Goal: Obtain resource: Obtain resource

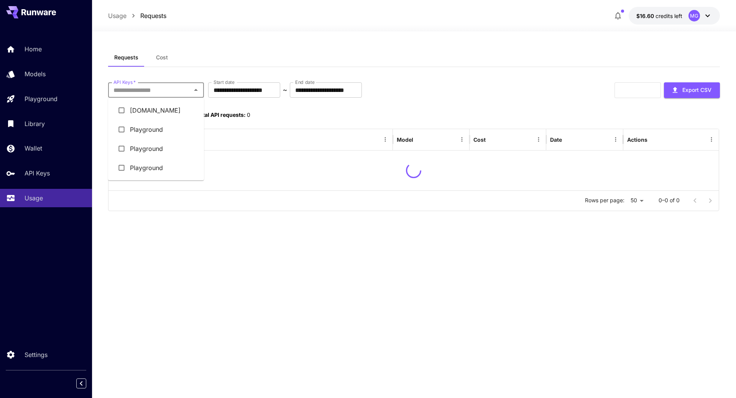
click at [151, 113] on li "Thehairstyler.com" at bounding box center [156, 110] width 96 height 19
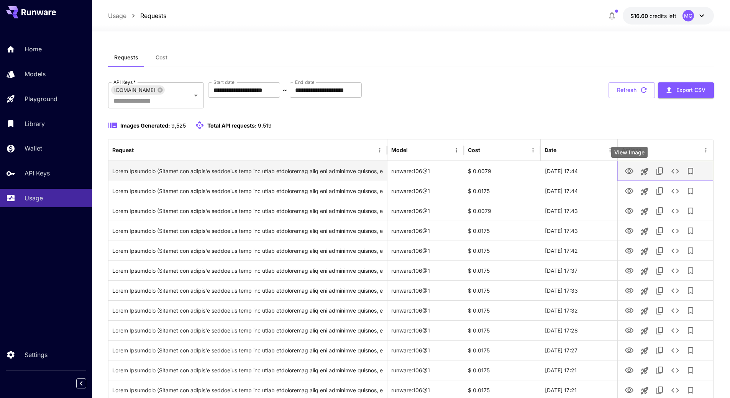
click at [627, 170] on icon "View Image" at bounding box center [629, 171] width 8 height 6
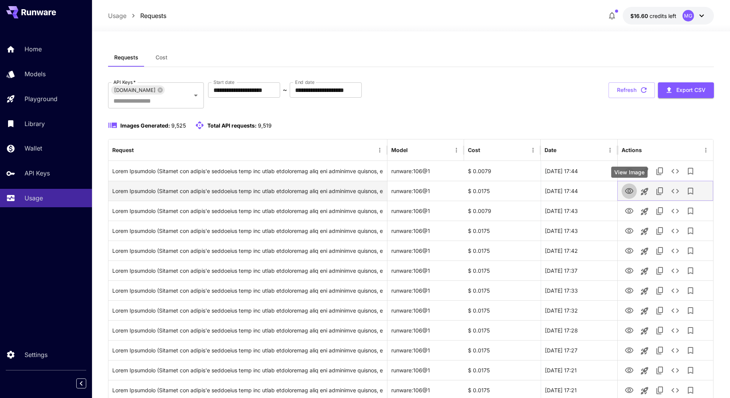
click at [633, 190] on icon "View Image" at bounding box center [629, 191] width 8 height 6
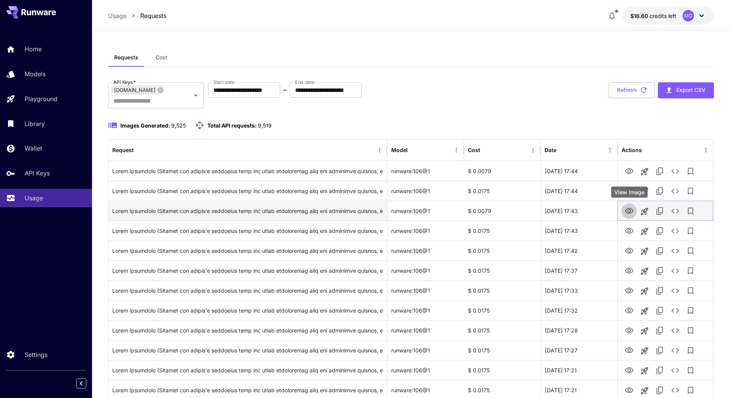
click at [629, 209] on icon "View Image" at bounding box center [629, 211] width 9 height 9
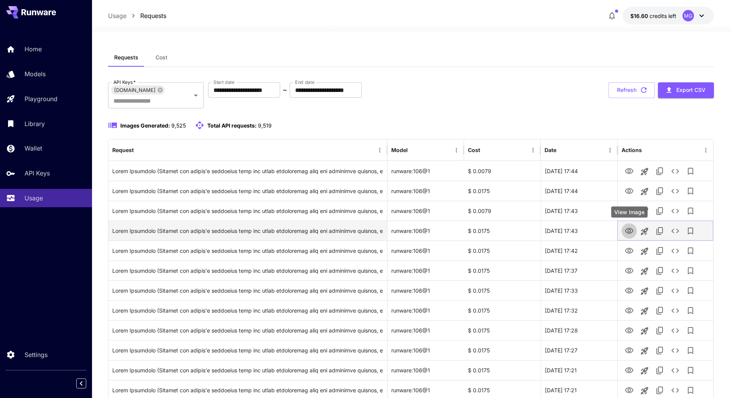
click at [629, 229] on icon "View Image" at bounding box center [629, 231] width 8 height 6
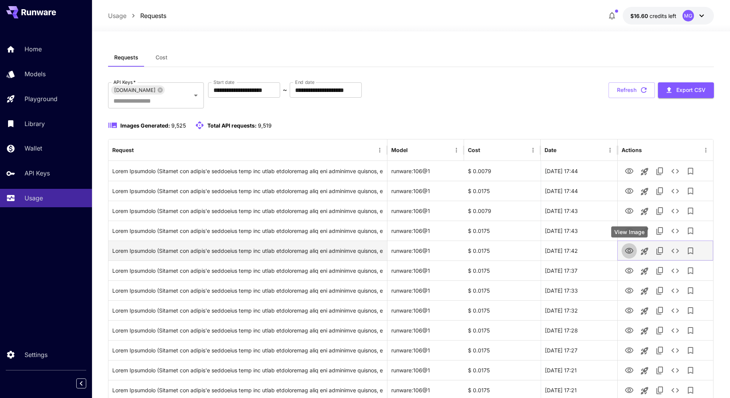
click at [630, 248] on icon "View Image" at bounding box center [629, 251] width 9 height 9
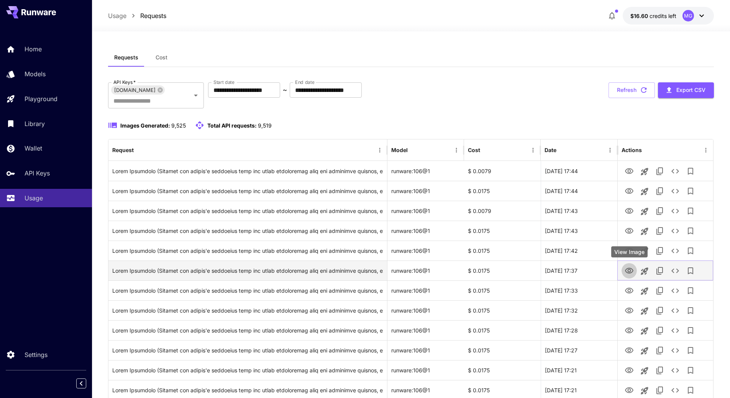
click at [629, 274] on icon "View Image" at bounding box center [629, 271] width 8 height 6
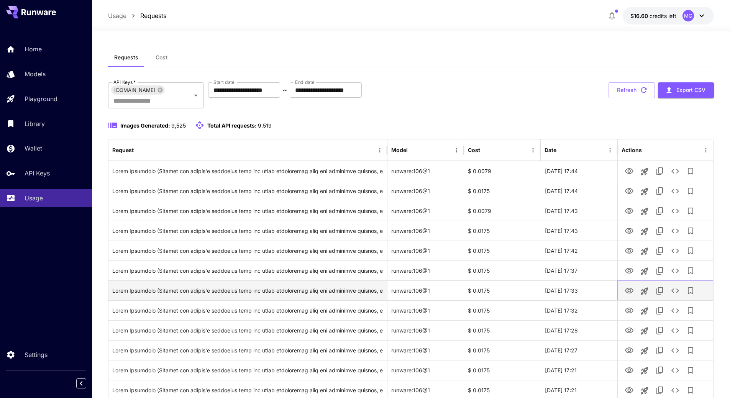
click at [626, 291] on icon "View Image" at bounding box center [629, 290] width 9 height 9
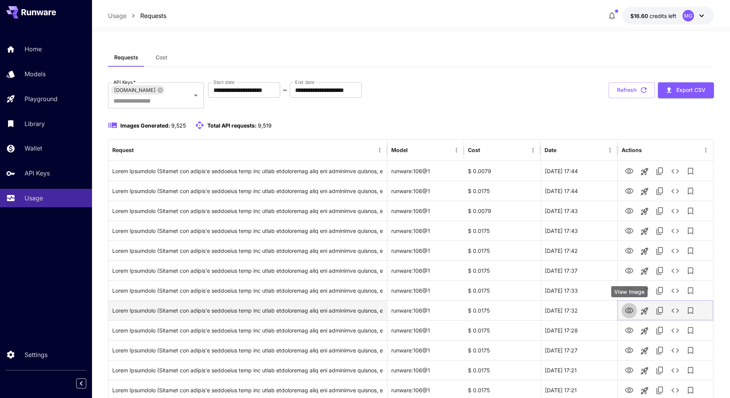
click at [629, 309] on icon "View Image" at bounding box center [629, 310] width 9 height 9
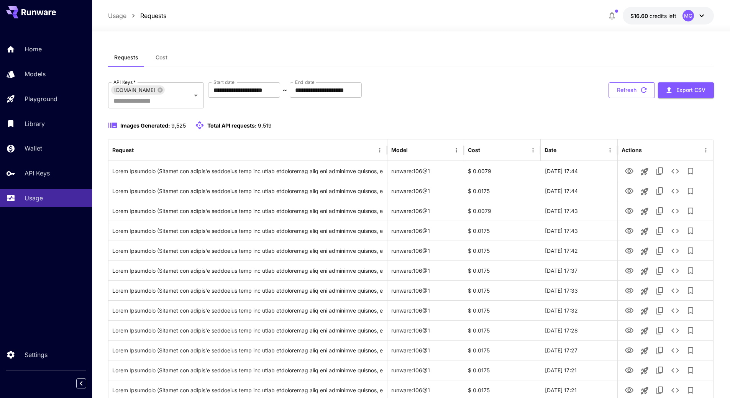
click at [643, 88] on icon "button" at bounding box center [644, 90] width 6 height 6
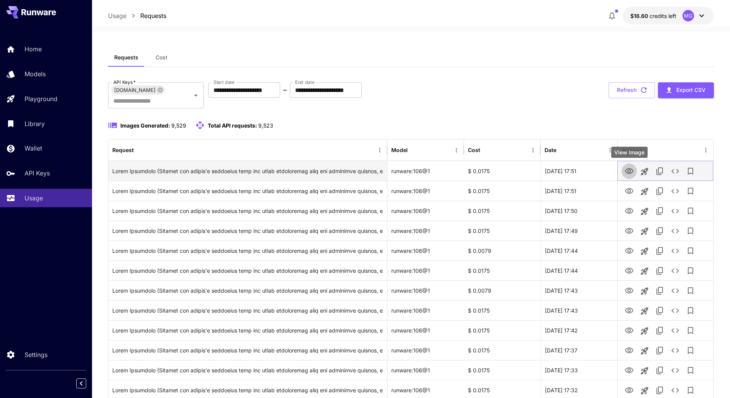
click at [629, 171] on icon "View Image" at bounding box center [629, 171] width 9 height 9
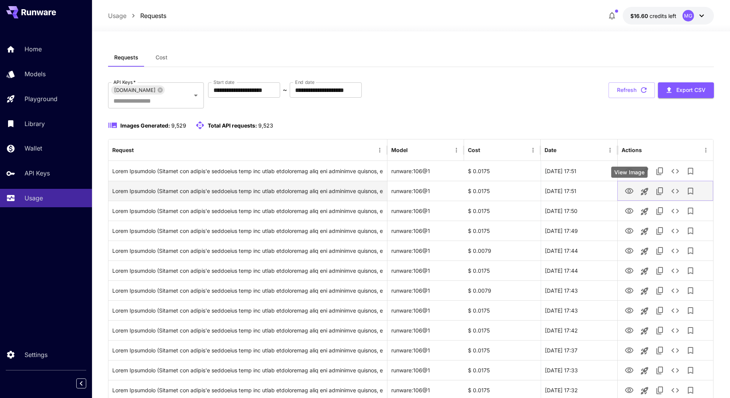
click at [629, 191] on icon "View Image" at bounding box center [629, 191] width 9 height 9
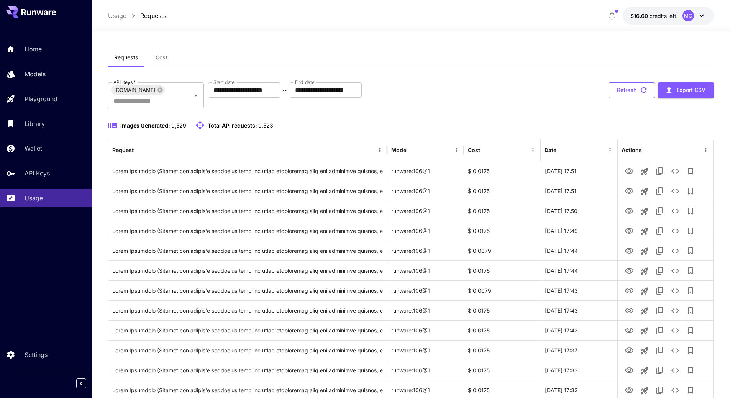
click at [646, 89] on icon "button" at bounding box center [644, 90] width 6 height 6
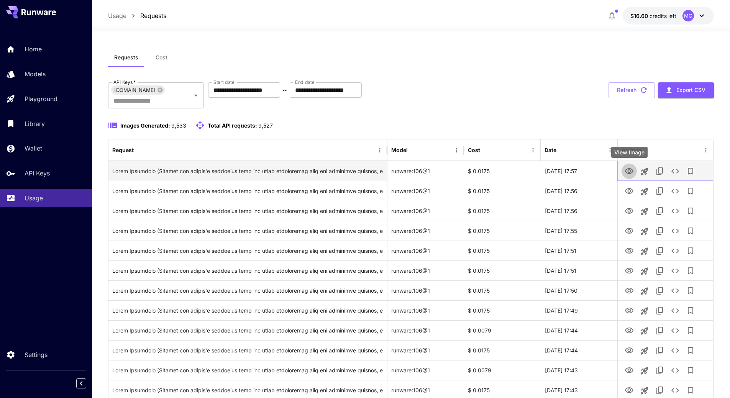
click at [629, 171] on icon "View Image" at bounding box center [629, 171] width 9 height 9
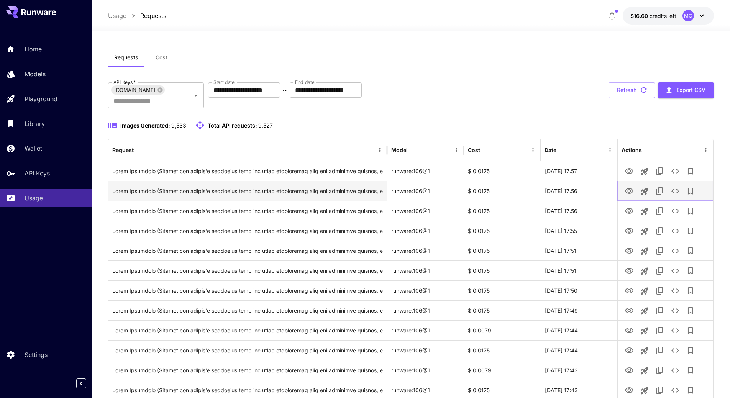
click at [629, 191] on icon "View Image" at bounding box center [629, 191] width 9 height 9
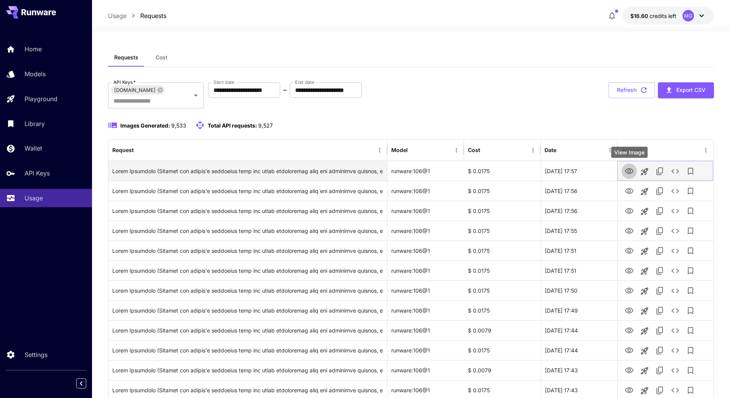
click at [630, 170] on icon "View Image" at bounding box center [629, 171] width 8 height 6
click at [631, 169] on icon "View Image" at bounding box center [629, 171] width 8 height 6
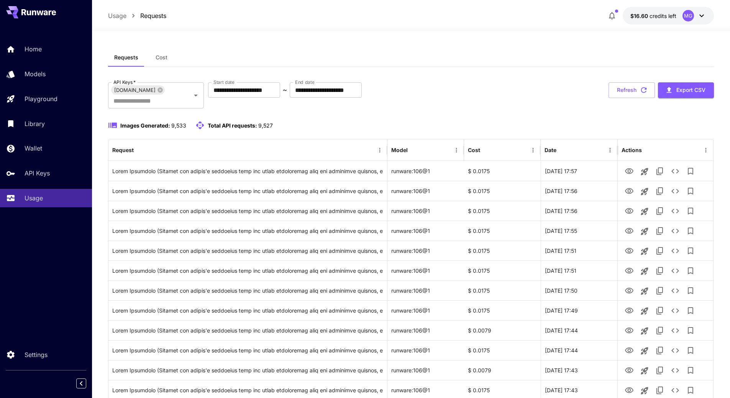
click at [641, 92] on icon "button" at bounding box center [644, 90] width 8 height 8
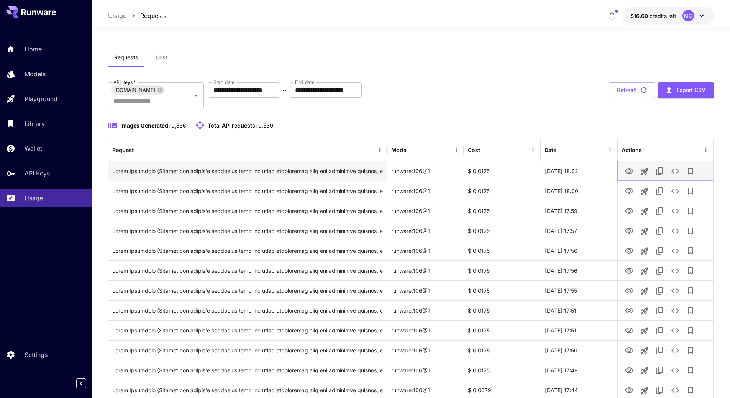
click at [631, 168] on icon "View Image" at bounding box center [629, 171] width 9 height 9
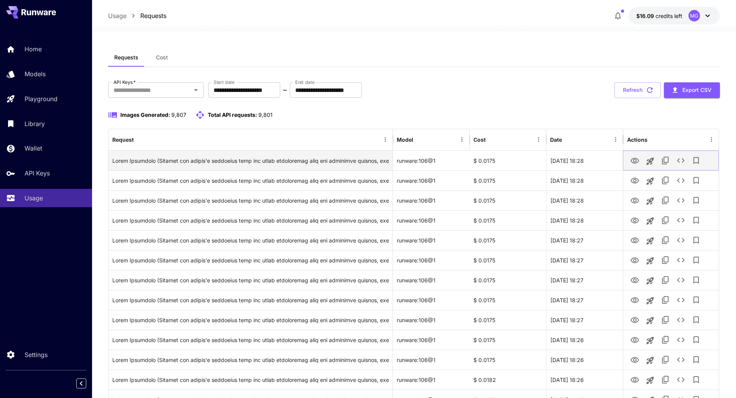
click at [631, 161] on icon "View Image" at bounding box center [635, 161] width 8 height 6
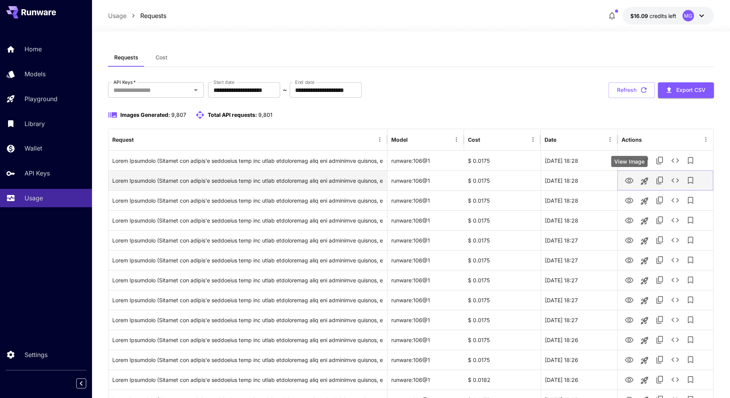
click at [628, 182] on icon "View Image" at bounding box center [629, 180] width 9 height 9
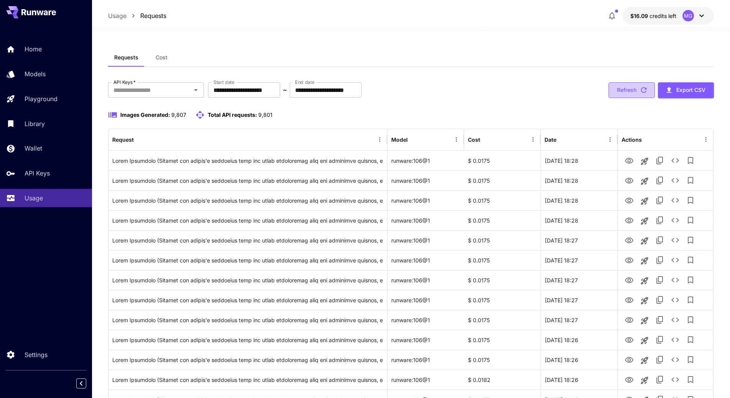
click at [641, 89] on icon "button" at bounding box center [644, 90] width 8 height 8
drag, startPoint x: 642, startPoint y: 89, endPoint x: 472, endPoint y: 3, distance: 191.0
click at [642, 89] on icon "button" at bounding box center [644, 90] width 8 height 8
click at [648, 87] on icon "button" at bounding box center [644, 90] width 8 height 8
click at [628, 160] on icon "View Image" at bounding box center [629, 161] width 8 height 6
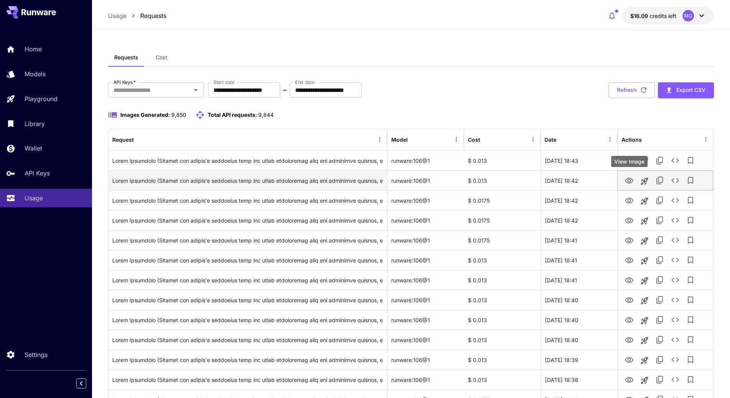
click at [632, 181] on icon "View Image" at bounding box center [629, 180] width 9 height 9
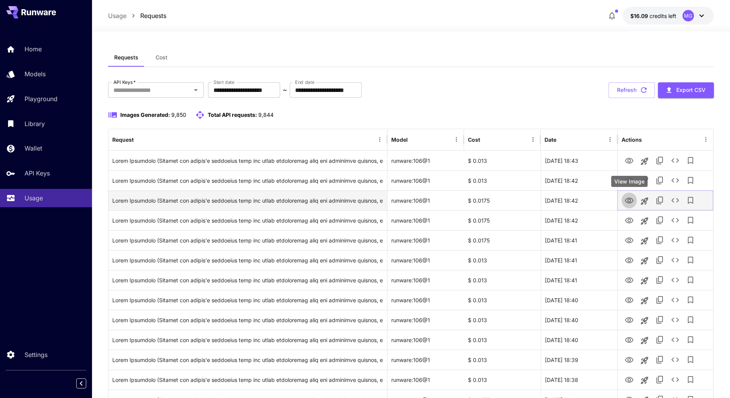
click at [633, 200] on icon "View Image" at bounding box center [629, 201] width 8 height 6
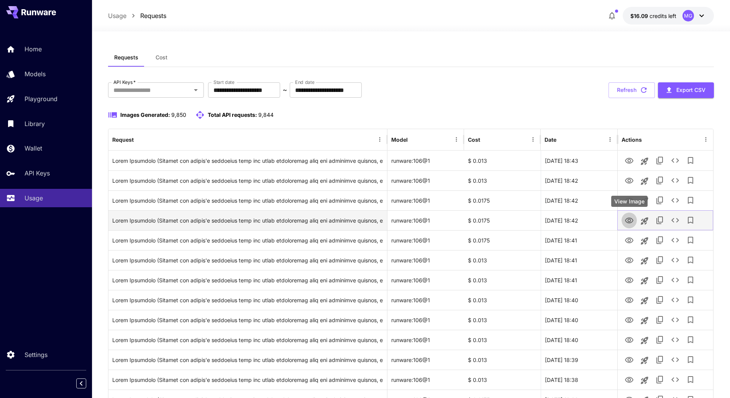
click at [631, 220] on icon "View Image" at bounding box center [629, 221] width 8 height 6
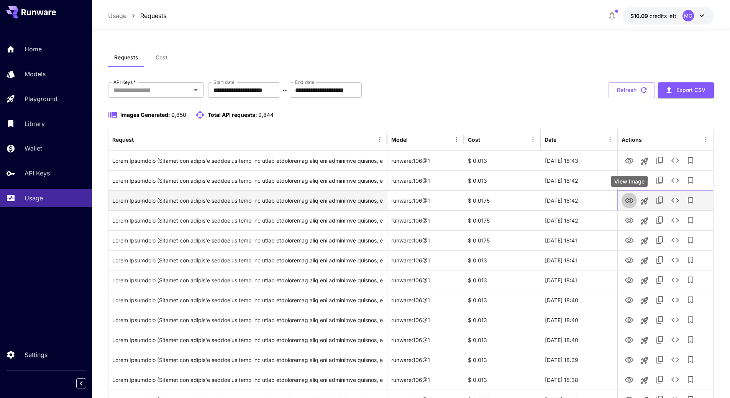
click at [629, 201] on icon "View Image" at bounding box center [629, 200] width 9 height 9
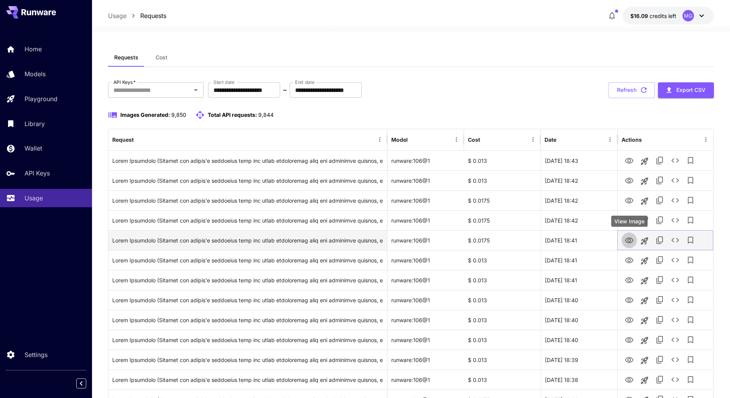
click at [631, 240] on icon "View Image" at bounding box center [629, 241] width 8 height 6
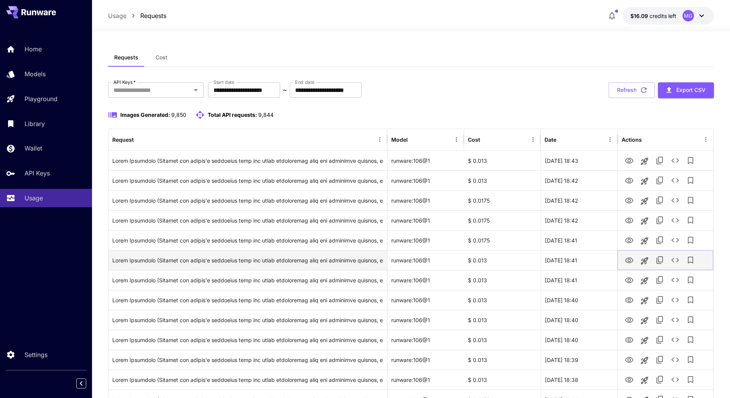
click at [630, 260] on icon "View Image" at bounding box center [629, 260] width 9 height 9
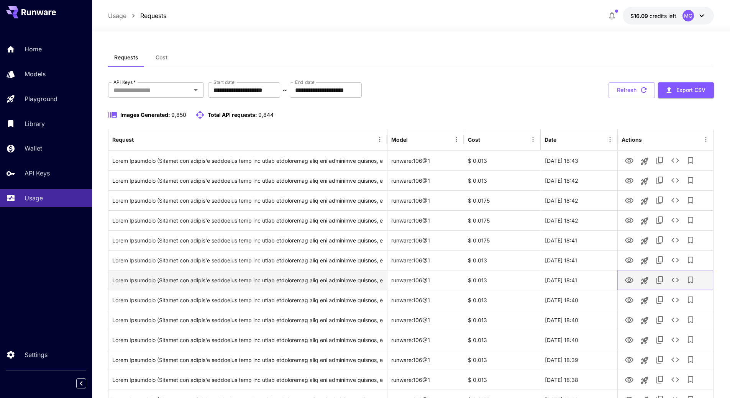
click at [631, 279] on icon "View Image" at bounding box center [629, 280] width 9 height 9
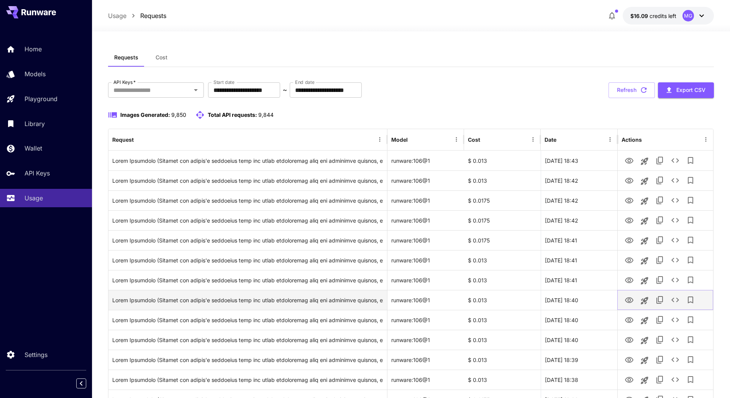
click at [631, 299] on icon "View Image" at bounding box center [629, 300] width 8 height 6
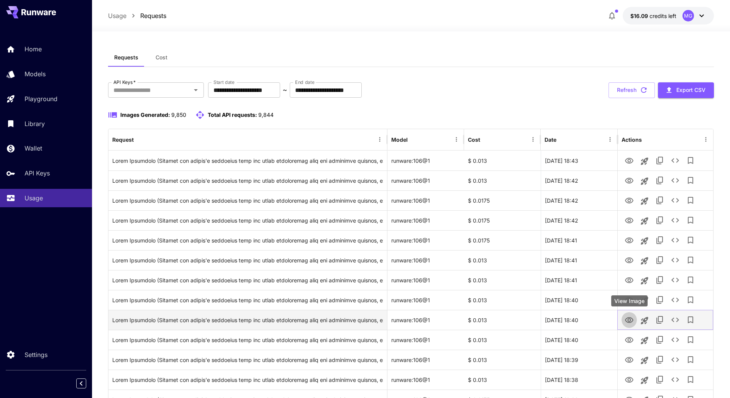
click at [634, 320] on button "View Image" at bounding box center [629, 320] width 15 height 16
drag, startPoint x: 631, startPoint y: 321, endPoint x: 637, endPoint y: 321, distance: 5.4
click at [631, 321] on icon "View Image" at bounding box center [629, 320] width 9 height 9
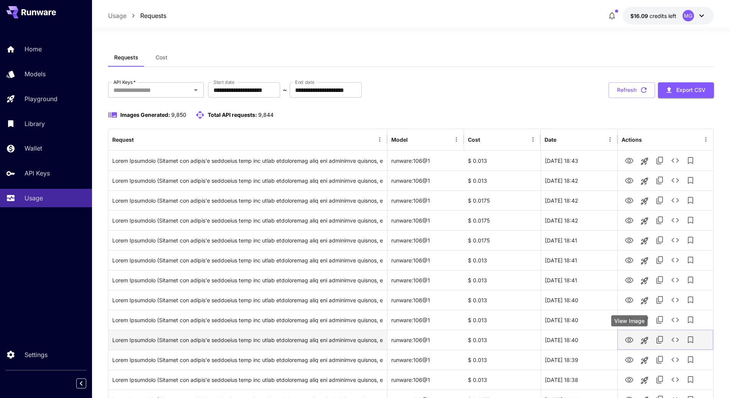
click at [630, 340] on icon "View Image" at bounding box center [629, 340] width 9 height 9
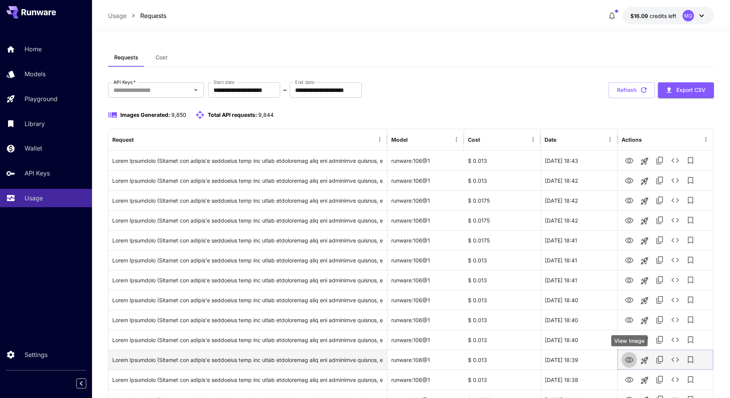
click at [628, 362] on icon "View Image" at bounding box center [629, 360] width 8 height 6
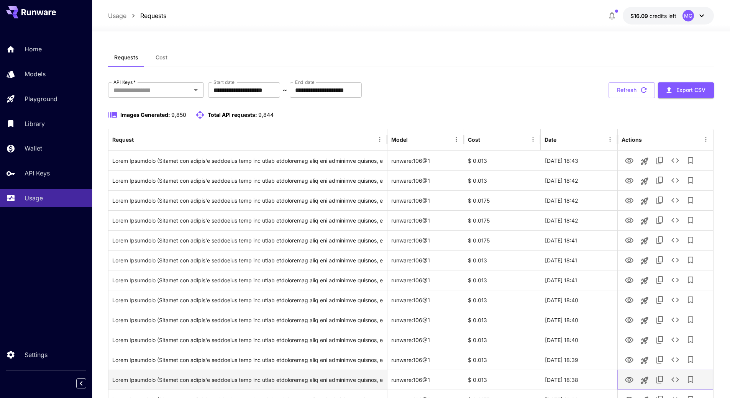
click at [629, 380] on icon "View Image" at bounding box center [629, 380] width 9 height 9
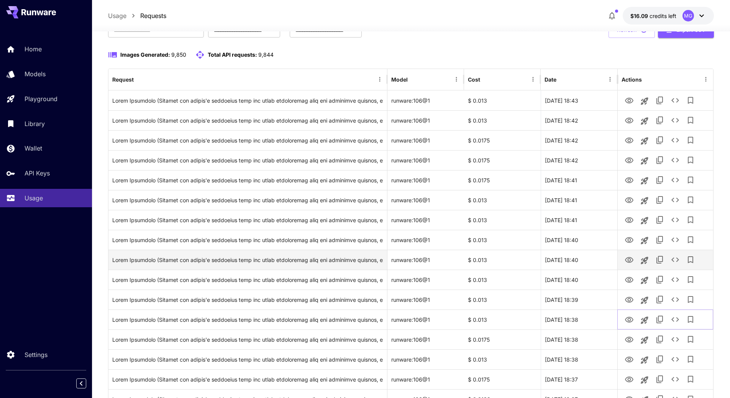
scroll to position [115, 0]
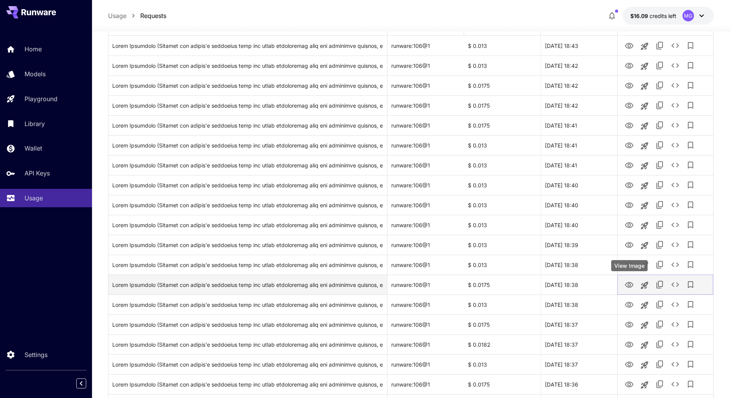
click at [628, 287] on icon "View Image" at bounding box center [629, 285] width 8 height 6
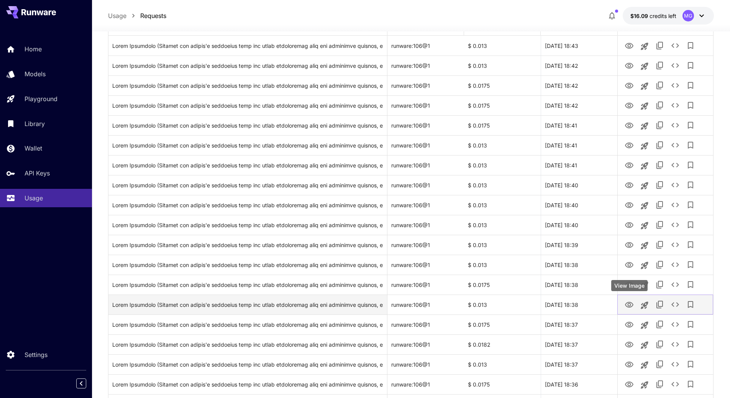
click at [628, 307] on icon "View Image" at bounding box center [629, 305] width 9 height 9
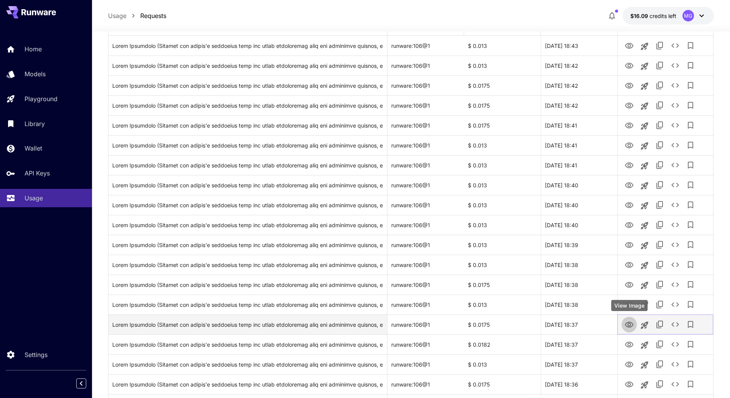
click at [630, 325] on icon "View Image" at bounding box center [629, 324] width 9 height 9
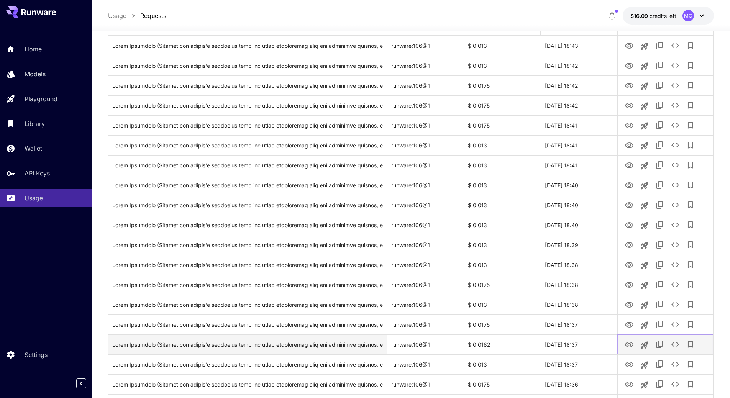
drag, startPoint x: 629, startPoint y: 345, endPoint x: 634, endPoint y: 343, distance: 4.7
click at [629, 345] on icon "View Image" at bounding box center [629, 344] width 9 height 9
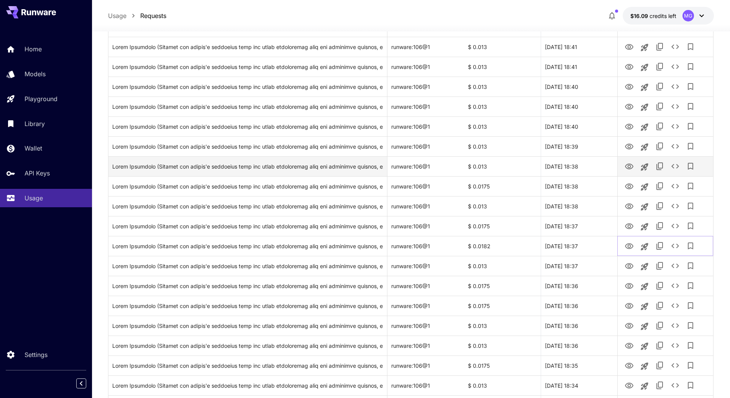
scroll to position [230, 0]
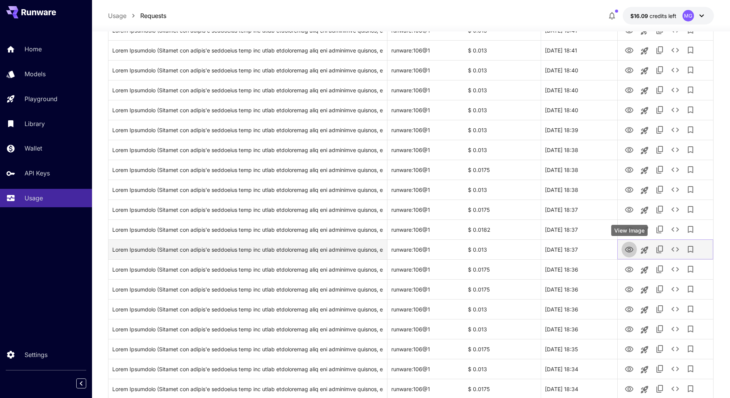
click at [629, 246] on icon "View Image" at bounding box center [629, 249] width 9 height 9
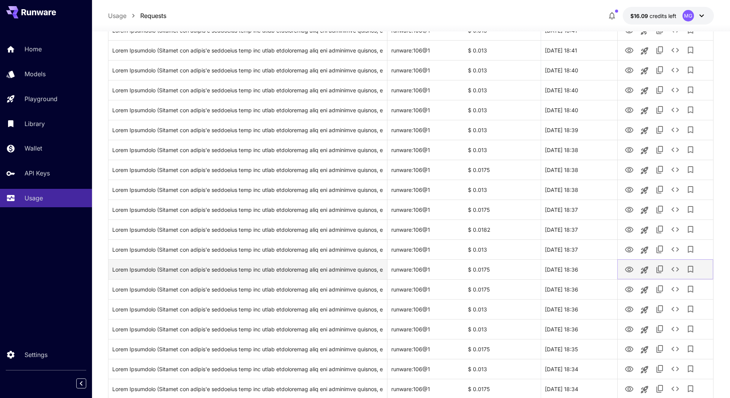
click at [630, 272] on icon "View Image" at bounding box center [629, 270] width 8 height 6
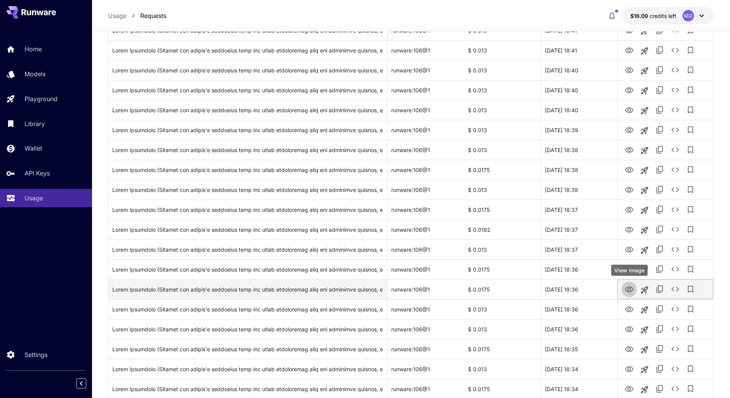
click at [631, 290] on icon "View Image" at bounding box center [629, 290] width 8 height 6
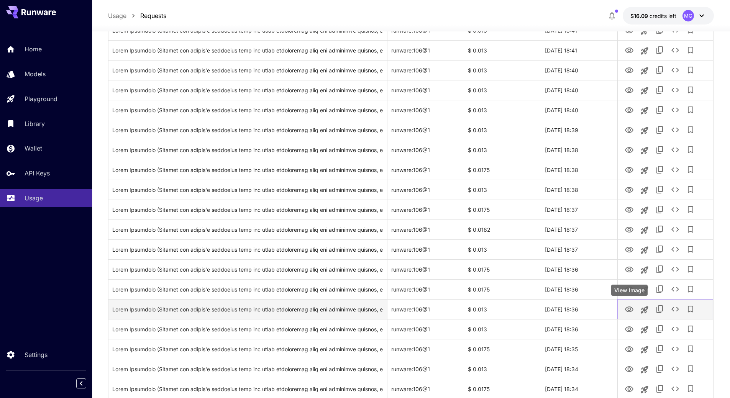
click at [636, 311] on button "View Image" at bounding box center [629, 309] width 15 height 16
click at [631, 312] on icon "View Image" at bounding box center [629, 309] width 9 height 9
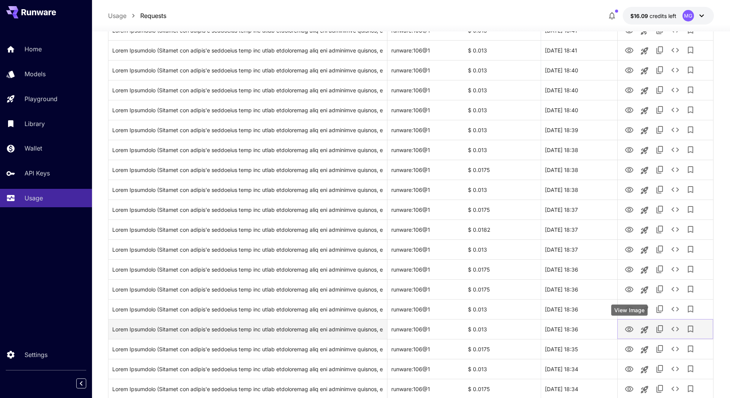
click at [629, 328] on icon "View Image" at bounding box center [629, 330] width 8 height 6
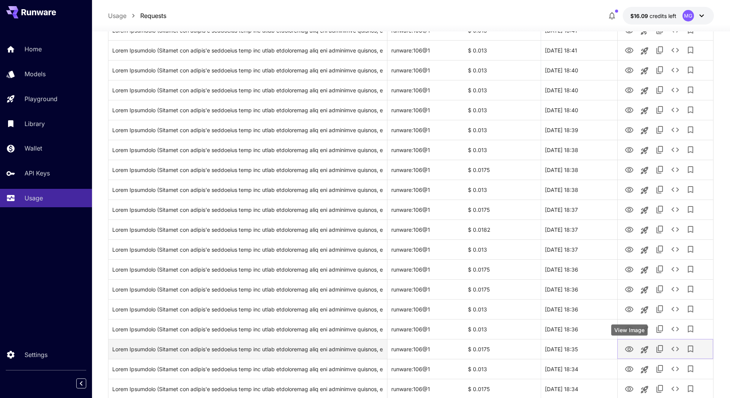
click at [630, 350] on icon "View Image" at bounding box center [629, 350] width 8 height 6
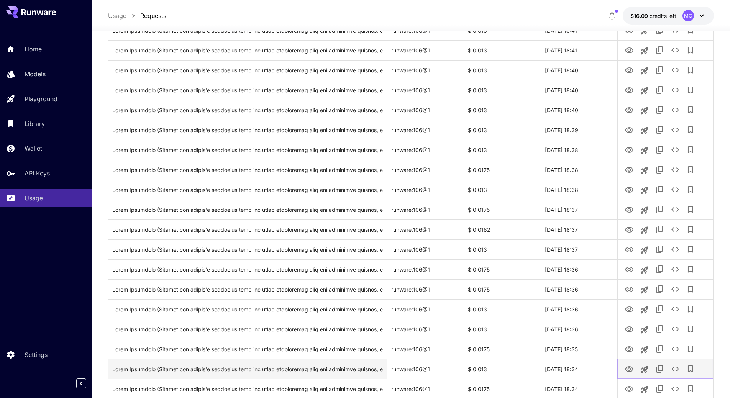
click at [629, 370] on icon "View Image" at bounding box center [629, 370] width 8 height 6
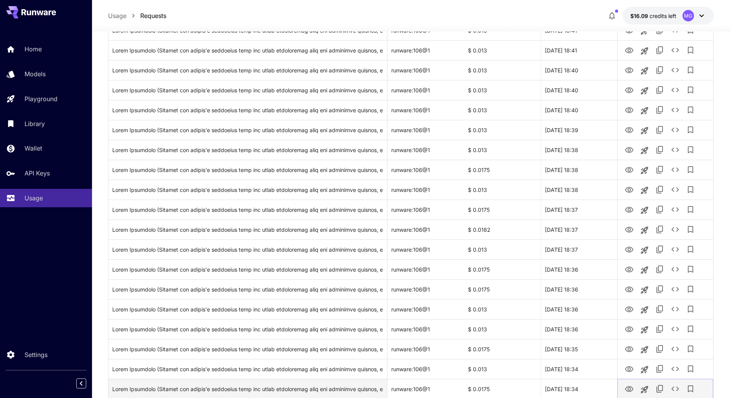
click at [632, 390] on icon "View Image" at bounding box center [629, 389] width 9 height 9
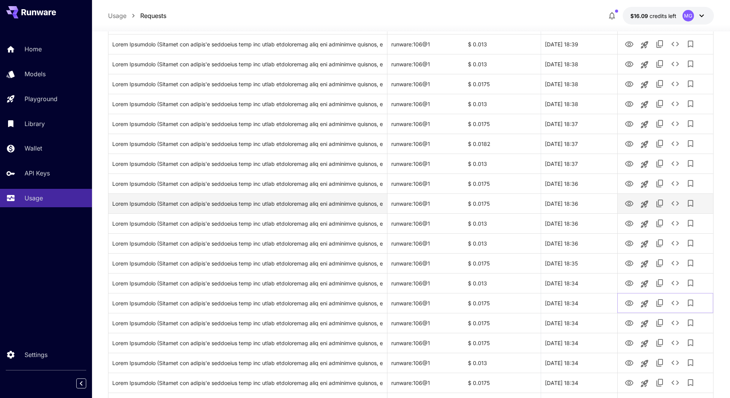
scroll to position [345, 0]
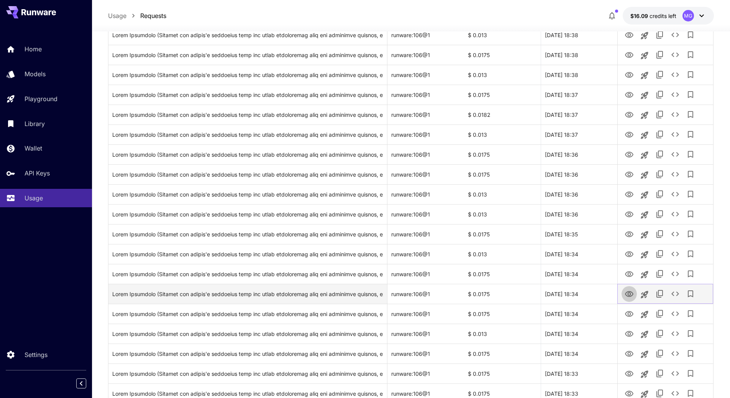
click at [630, 292] on icon "View Image" at bounding box center [629, 294] width 9 height 9
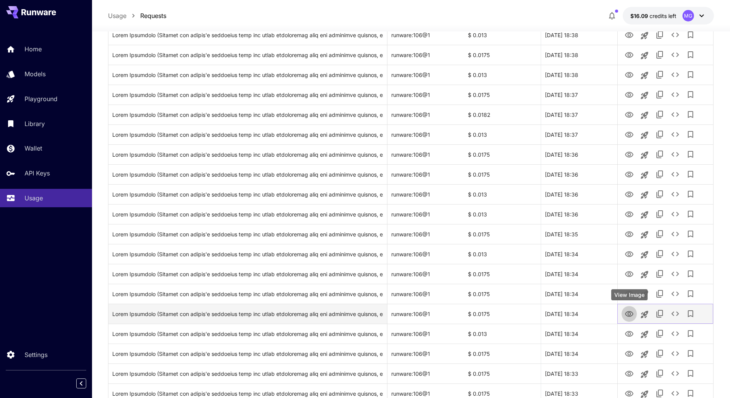
click at [627, 312] on icon "View Image" at bounding box center [629, 314] width 9 height 9
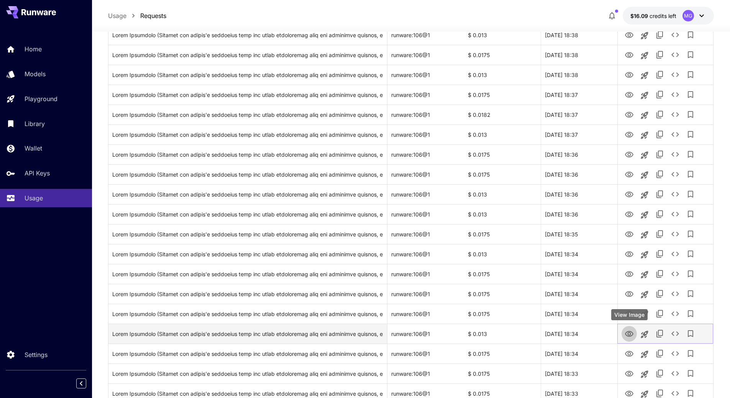
click at [628, 333] on icon "View Image" at bounding box center [629, 334] width 8 height 6
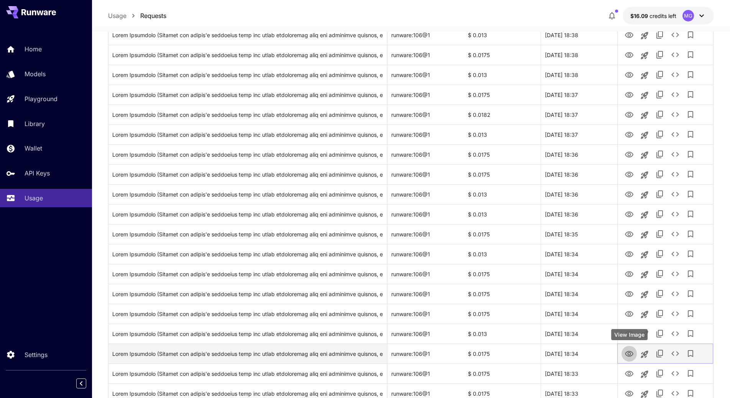
click at [631, 354] on icon "View Image" at bounding box center [629, 354] width 8 height 6
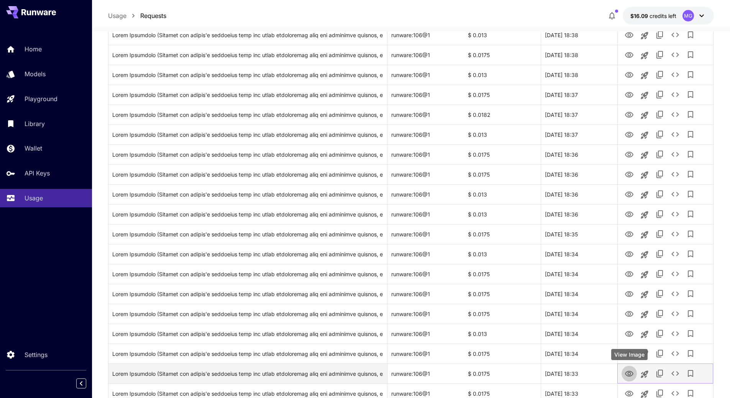
click at [630, 374] on icon "View Image" at bounding box center [629, 374] width 9 height 9
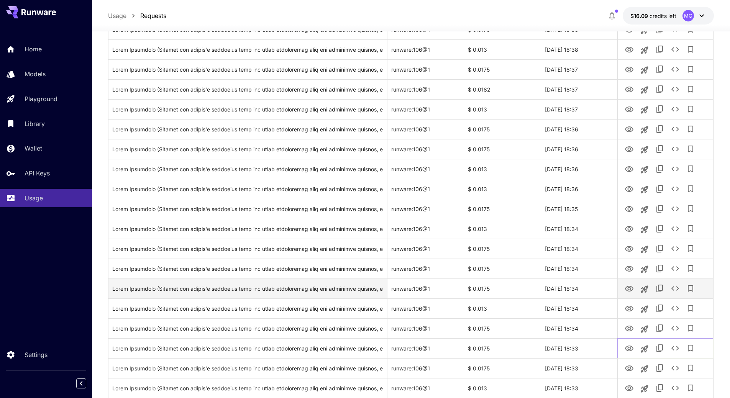
scroll to position [460, 0]
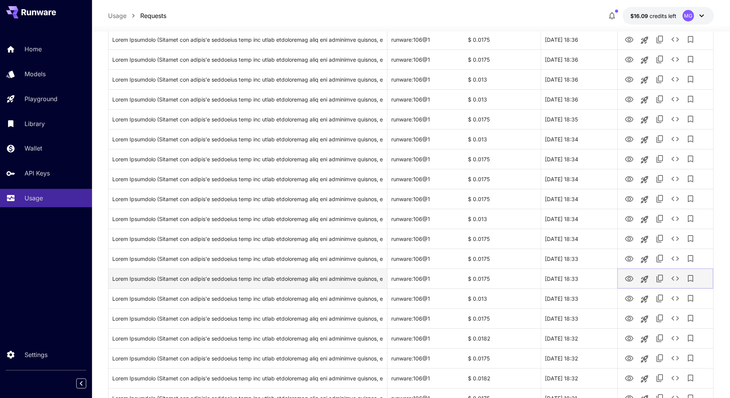
click at [630, 281] on icon "View Image" at bounding box center [629, 279] width 8 height 6
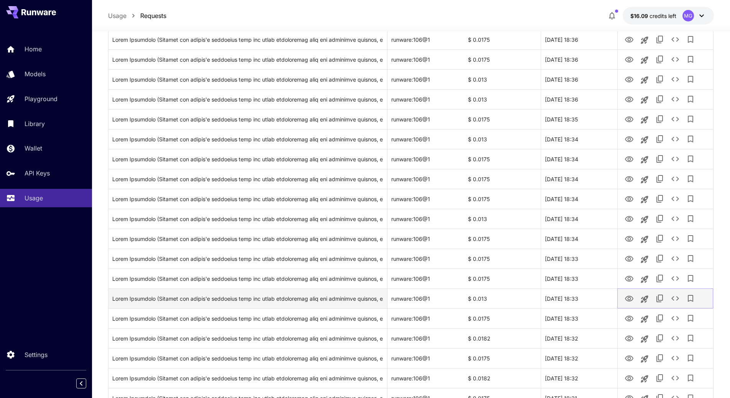
click at [630, 301] on icon "View Image" at bounding box center [629, 299] width 8 height 6
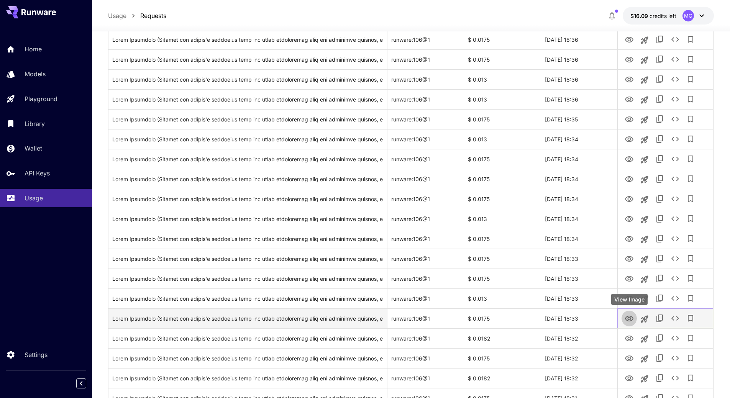
click at [632, 317] on icon "View Image" at bounding box center [629, 319] width 8 height 6
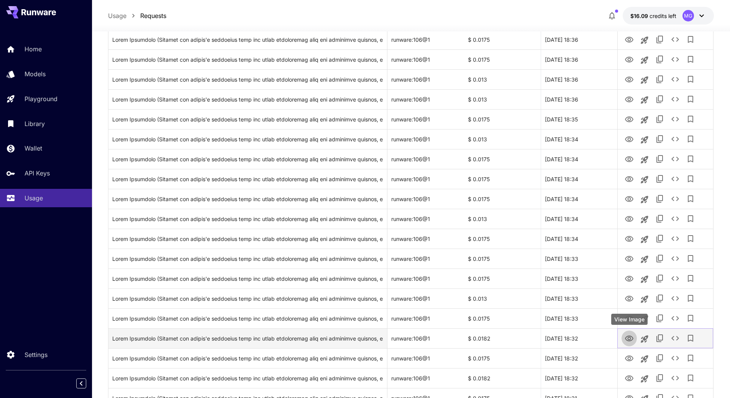
click at [631, 339] on icon "View Image" at bounding box center [629, 339] width 8 height 6
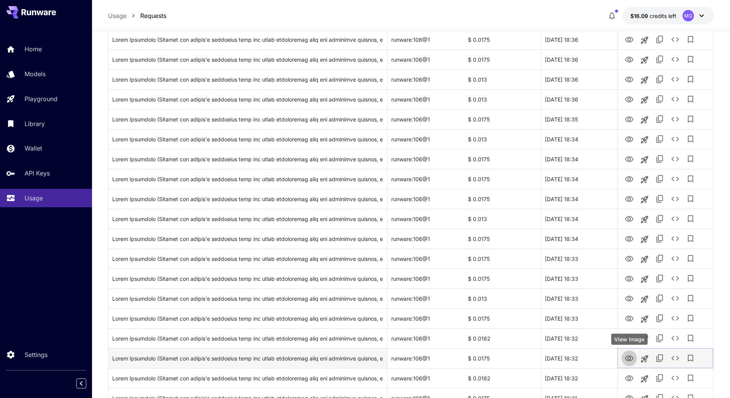
click at [628, 360] on icon "View Image" at bounding box center [629, 358] width 9 height 9
